Goal: Check status: Check status

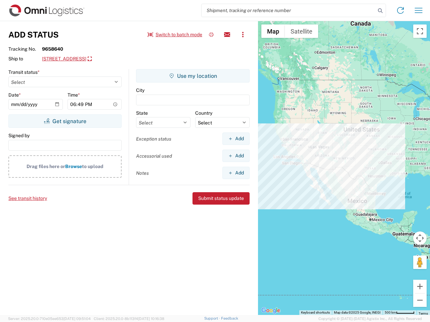
click at [288, 10] on input "search" at bounding box center [288, 10] width 174 height 13
click at [380, 11] on icon at bounding box center [379, 10] width 9 height 9
click at [400, 10] on icon at bounding box center [400, 10] width 11 height 11
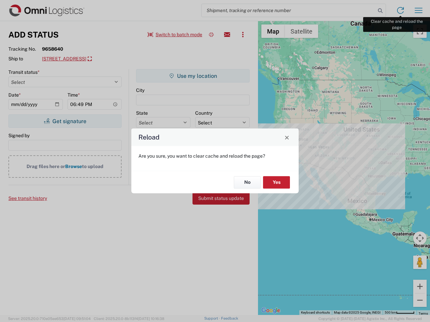
click at [418, 10] on div "Reload Are you sure, you want to clear cache and reload the page? No Yes" at bounding box center [215, 161] width 430 height 322
click at [175, 35] on div "Reload Are you sure, you want to clear cache and reload the page? No Yes" at bounding box center [215, 161] width 430 height 322
click at [211, 35] on div "Reload Are you sure, you want to clear cache and reload the page? No Yes" at bounding box center [215, 161] width 430 height 322
click at [227, 35] on div "Reload Are you sure, you want to clear cache and reload the page? No Yes" at bounding box center [215, 161] width 430 height 322
click at [243, 35] on div "Reload Are you sure, you want to clear cache and reload the page? No Yes" at bounding box center [215, 161] width 430 height 322
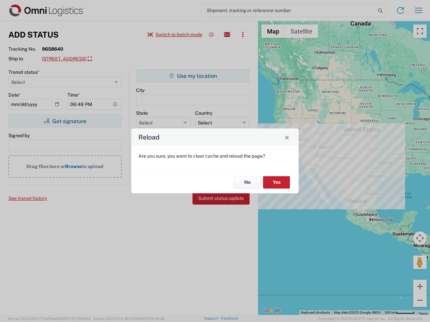
click at [96, 59] on div "Reload Are you sure, you want to clear cache and reload the page? No Yes" at bounding box center [215, 161] width 430 height 322
click at [65, 121] on div "Reload Are you sure, you want to clear cache and reload the page? No Yes" at bounding box center [215, 161] width 430 height 322
